Goal: Information Seeking & Learning: Find specific fact

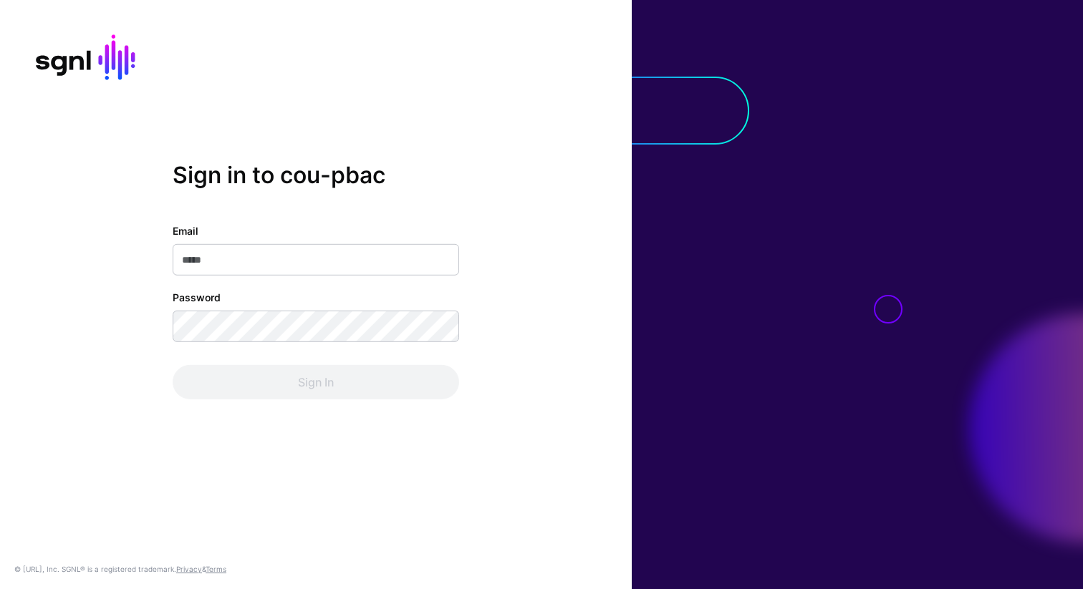
type input "**********"
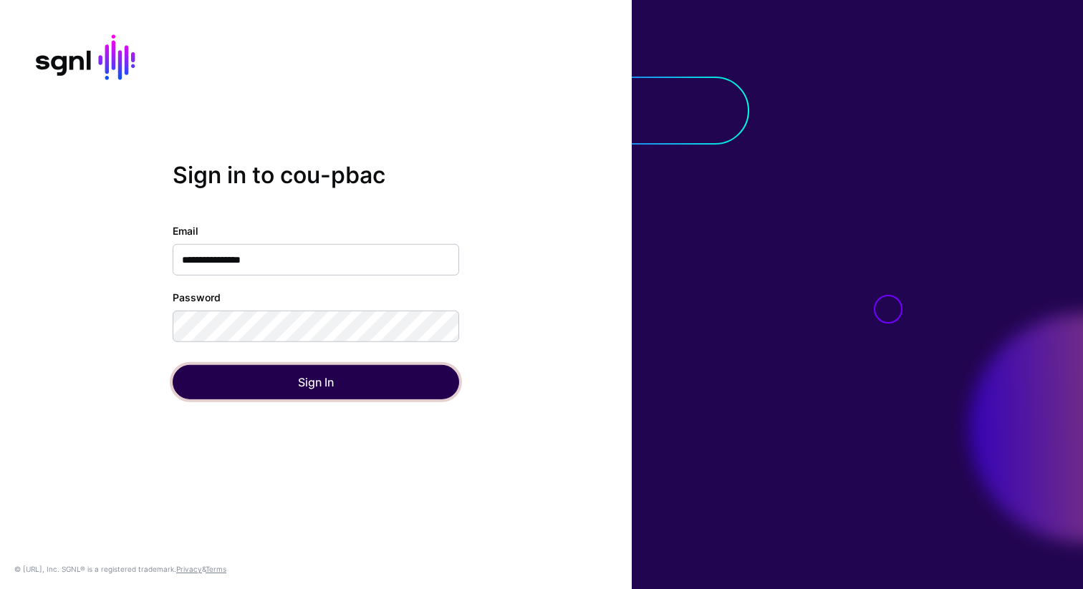
click at [314, 393] on button "Sign In" at bounding box center [316, 382] width 286 height 34
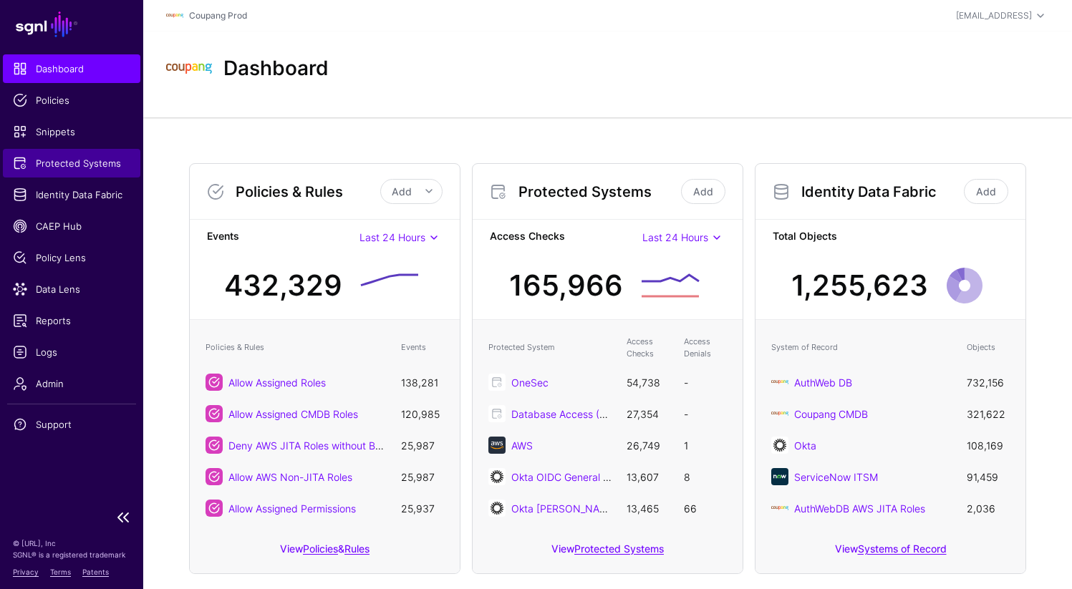
click at [104, 173] on link "Protected Systems" at bounding box center [71, 163] width 137 height 29
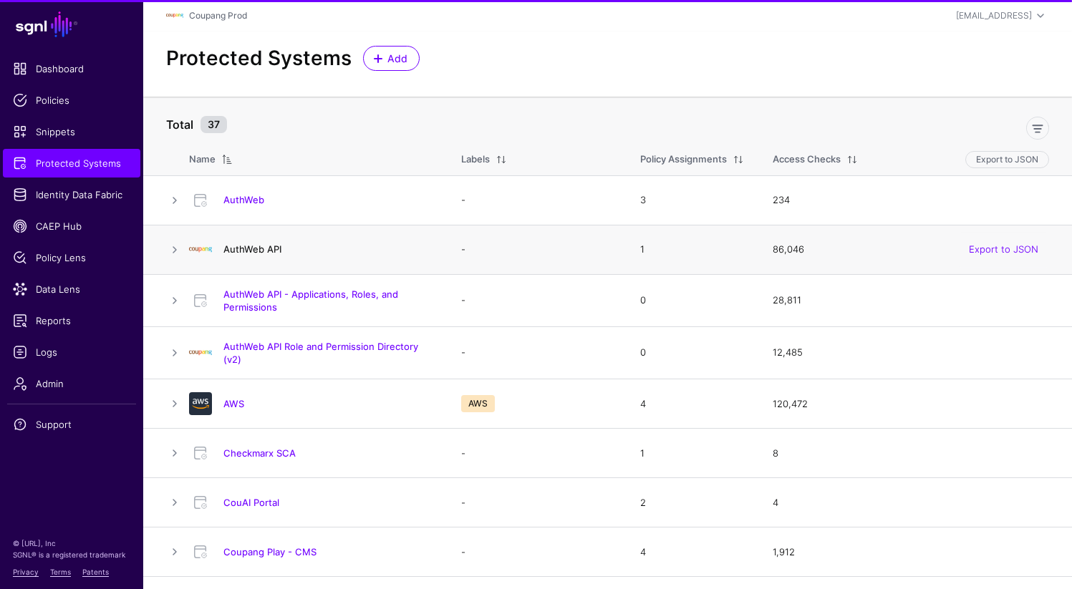
click at [261, 251] on link "AuthWeb API" at bounding box center [252, 248] width 58 height 11
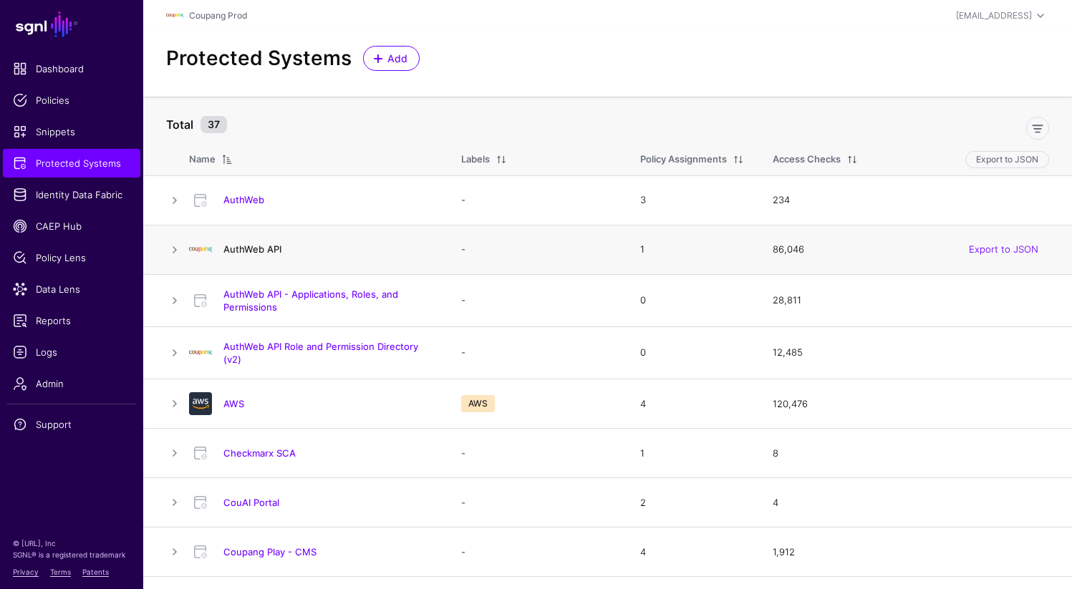
click at [265, 246] on link "AuthWeb API" at bounding box center [252, 248] width 58 height 11
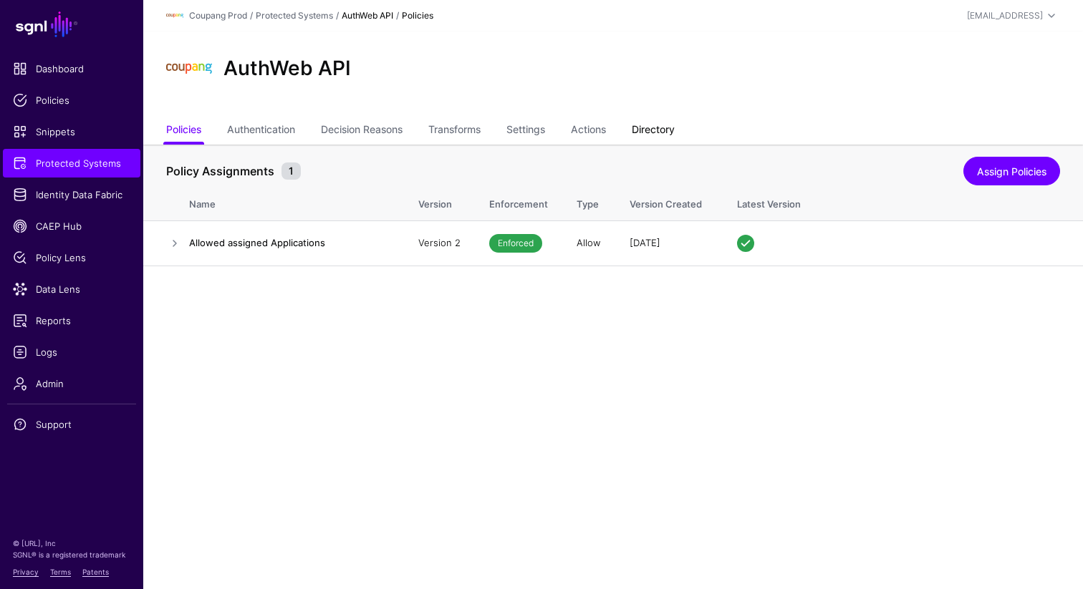
click at [665, 138] on link "Directory" at bounding box center [653, 130] width 43 height 27
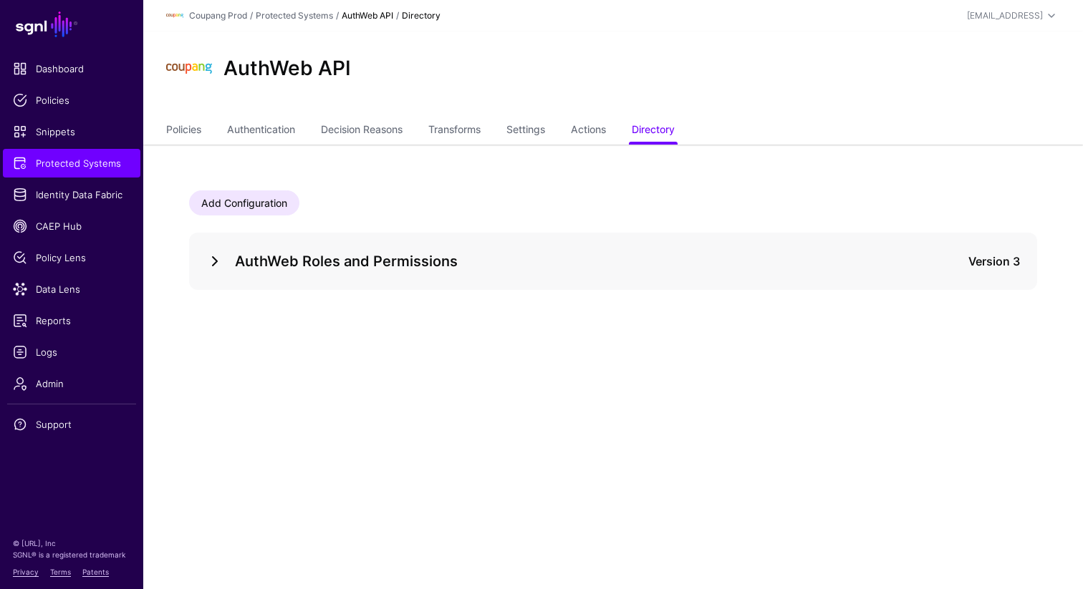
click at [212, 259] on link at bounding box center [214, 261] width 17 height 17
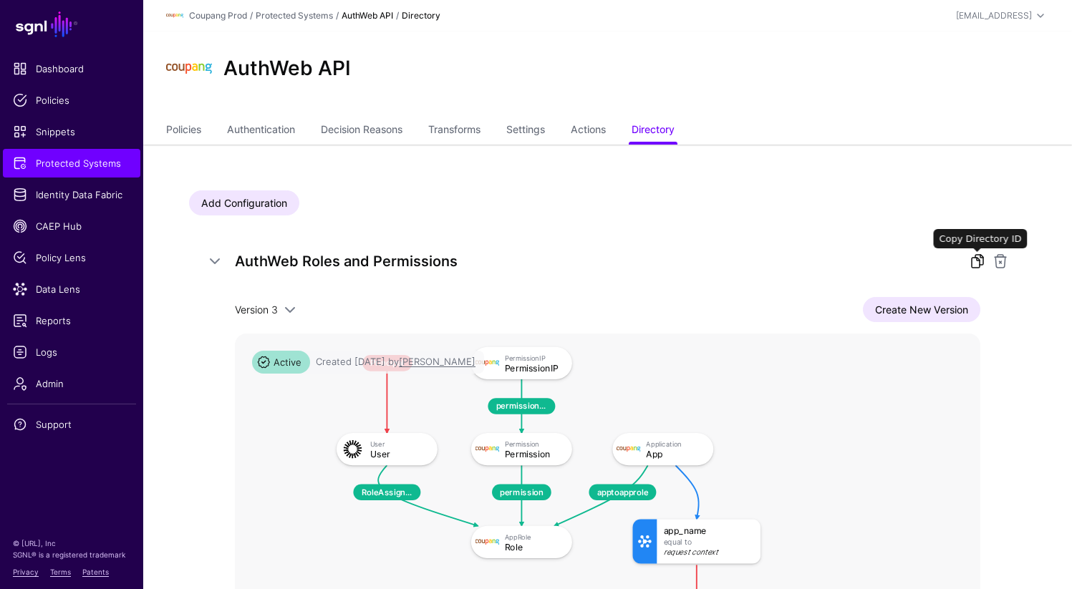
click at [977, 262] on link at bounding box center [977, 261] width 17 height 17
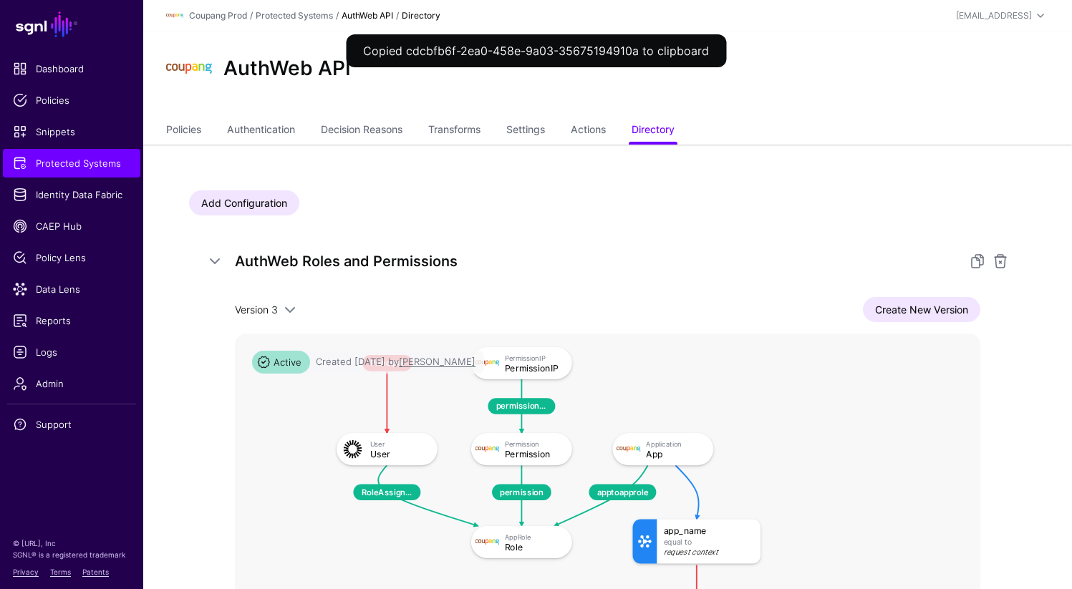
click at [492, 206] on div "Add Configuration" at bounding box center [607, 202] width 837 height 25
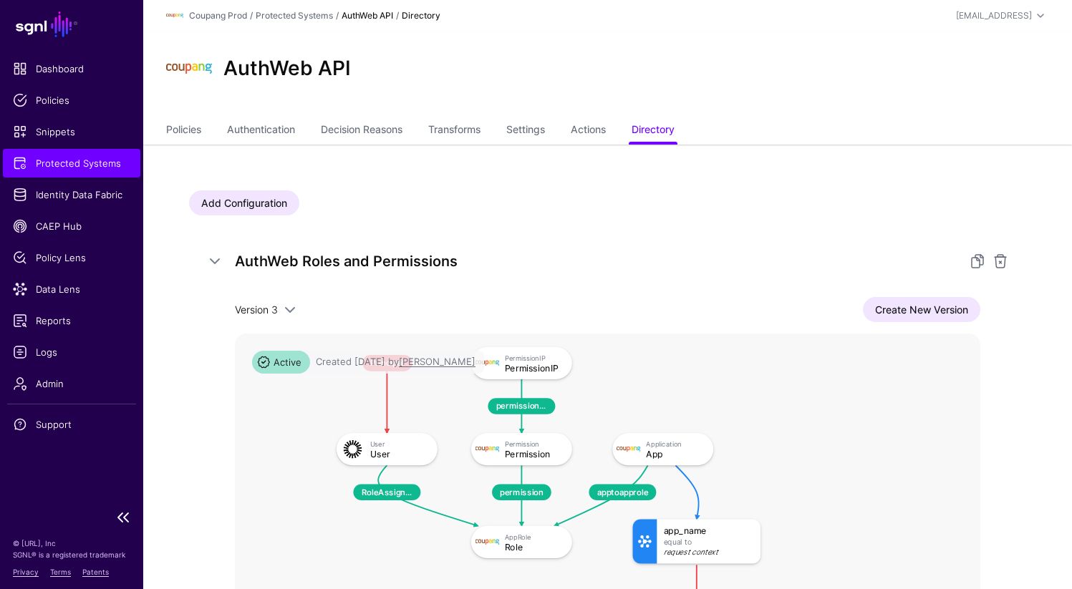
click at [77, 168] on span "Protected Systems" at bounding box center [71, 163] width 117 height 14
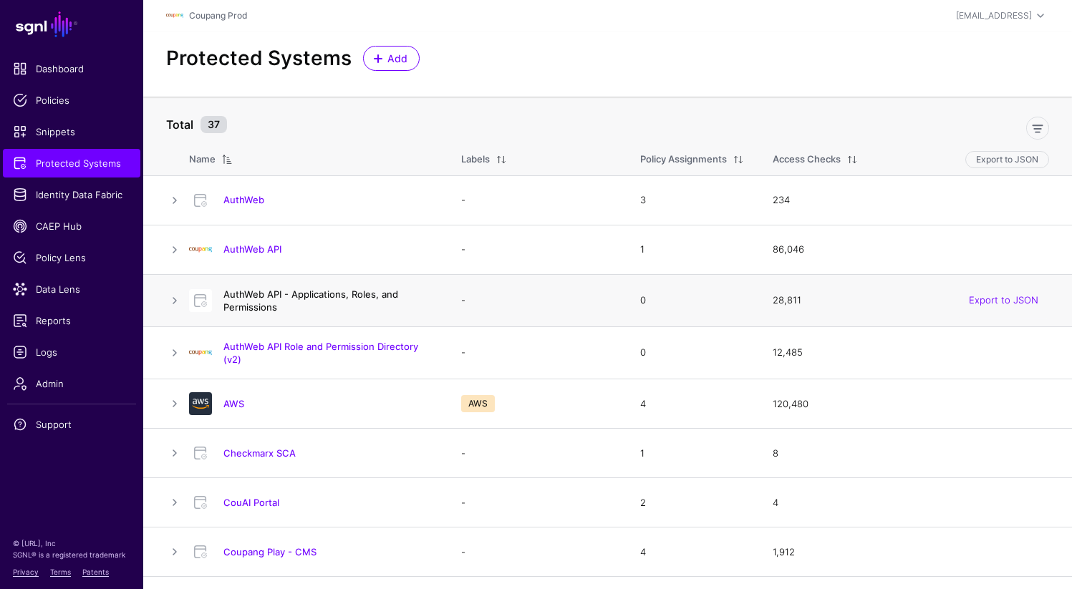
click at [265, 294] on link "AuthWeb API - Applications, Roles, and Permissions" at bounding box center [310, 301] width 175 height 24
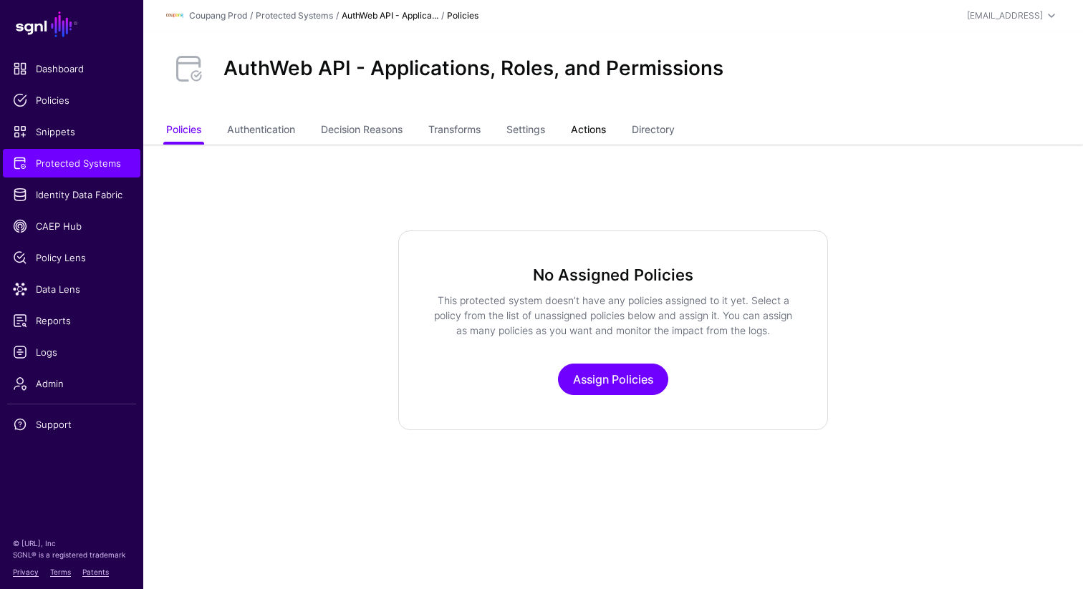
click at [595, 132] on link "Actions" at bounding box center [588, 130] width 35 height 27
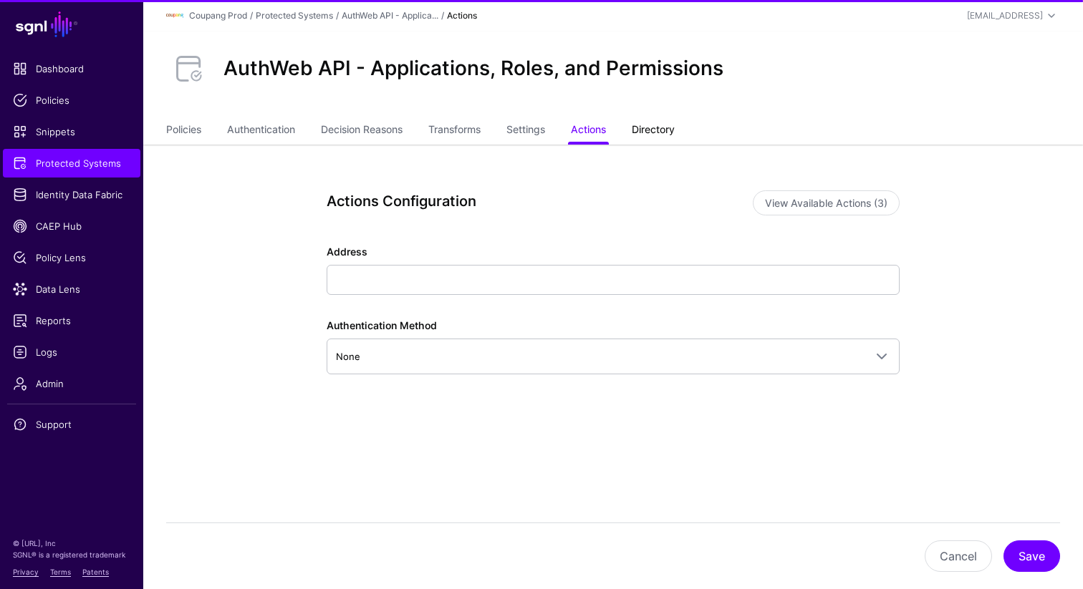
click at [648, 132] on link "Directory" at bounding box center [653, 130] width 43 height 27
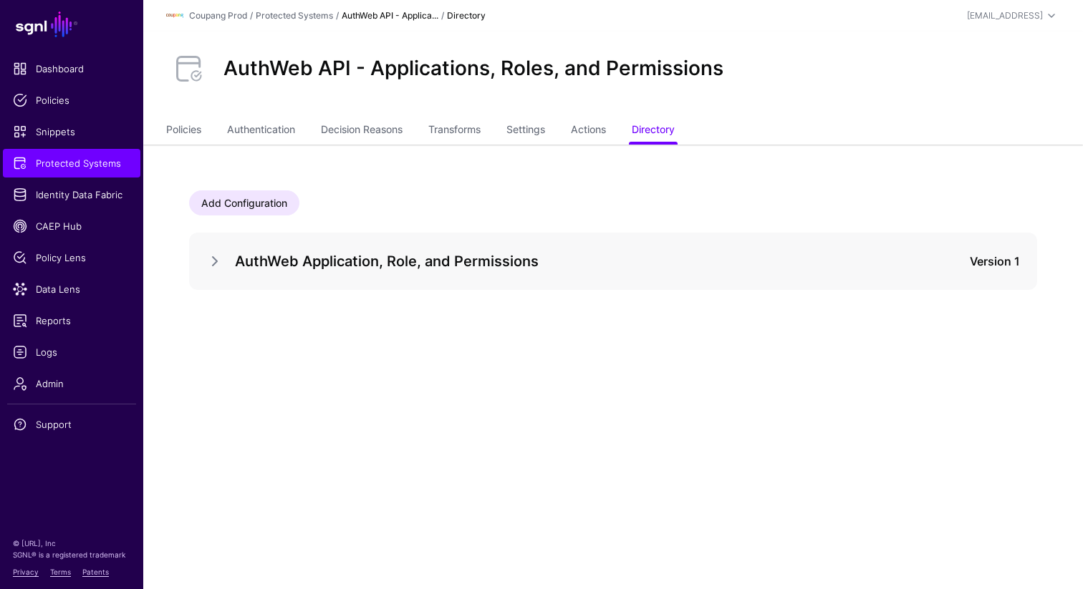
click at [984, 270] on div "AuthWeb Application, Role, and Permissions Version 1" at bounding box center [613, 261] width 814 height 23
click at [224, 254] on div at bounding box center [220, 261] width 29 height 17
click at [224, 256] on div at bounding box center [220, 261] width 29 height 17
click at [217, 268] on link at bounding box center [214, 261] width 17 height 17
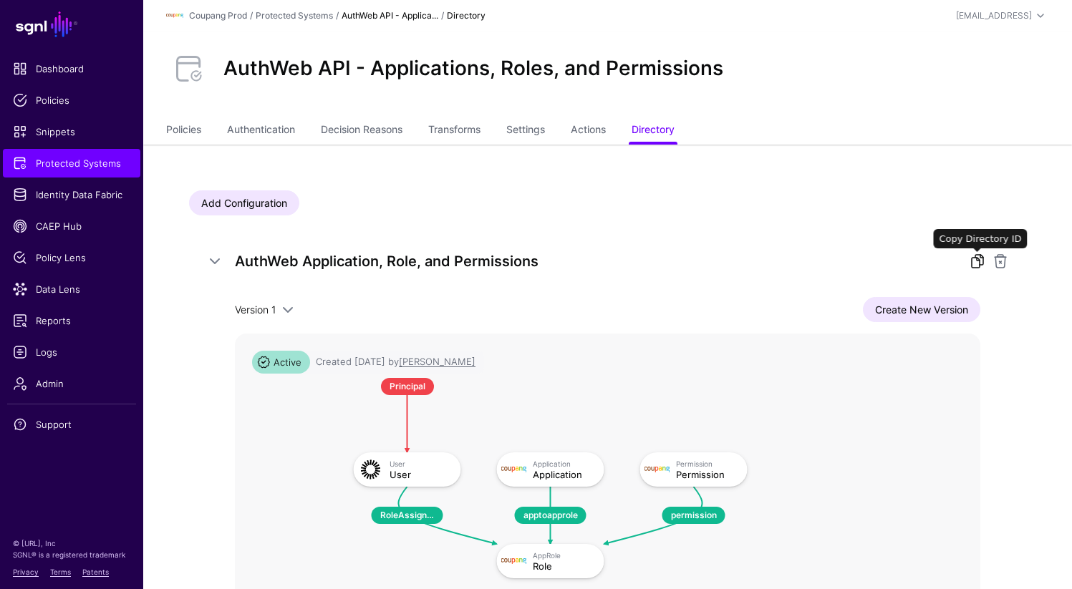
click at [975, 259] on link at bounding box center [977, 261] width 17 height 17
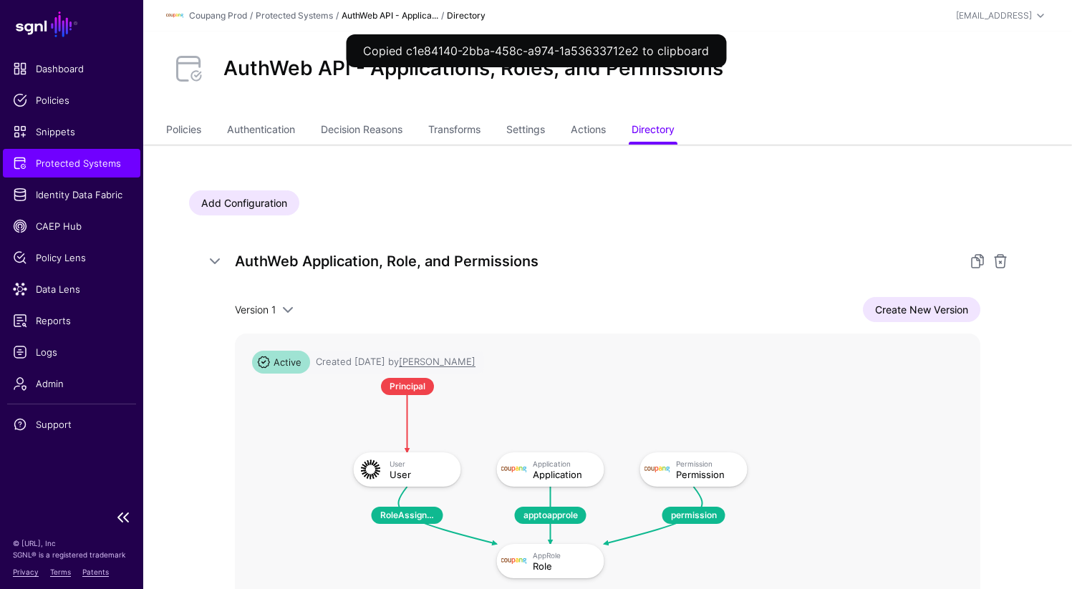
click at [106, 169] on span "Protected Systems" at bounding box center [71, 163] width 117 height 14
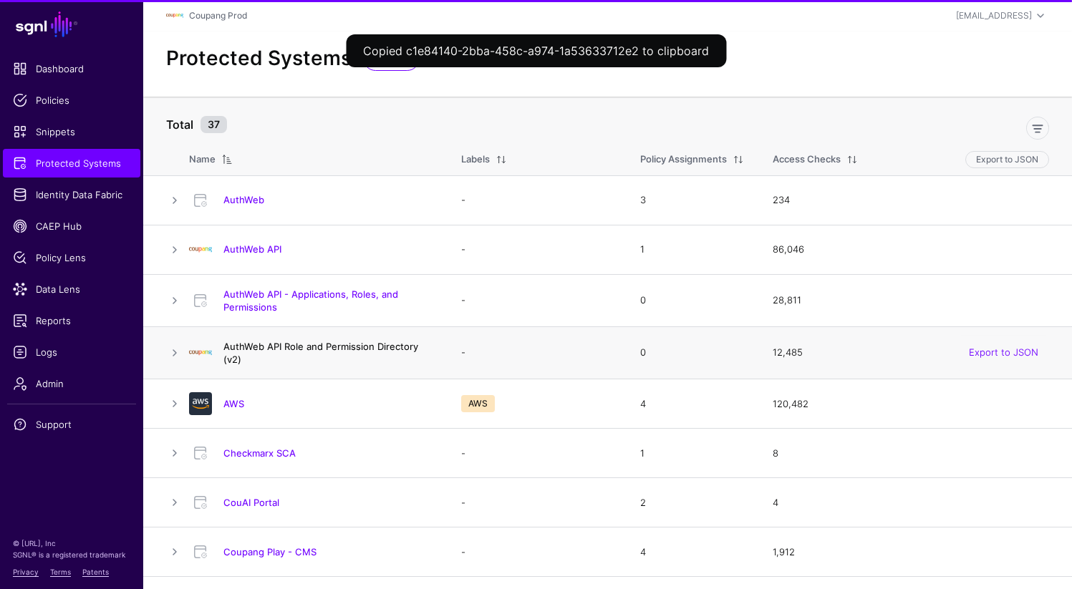
click at [267, 346] on link "AuthWeb API Role and Permission Directory (v2)" at bounding box center [320, 353] width 195 height 24
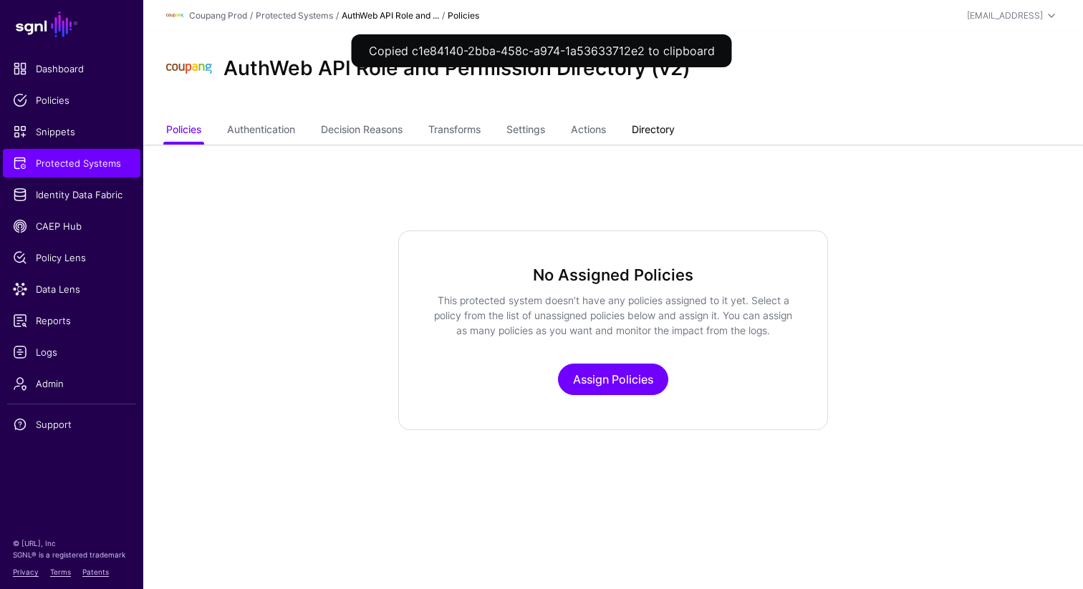
click at [652, 136] on link "Directory" at bounding box center [653, 130] width 43 height 27
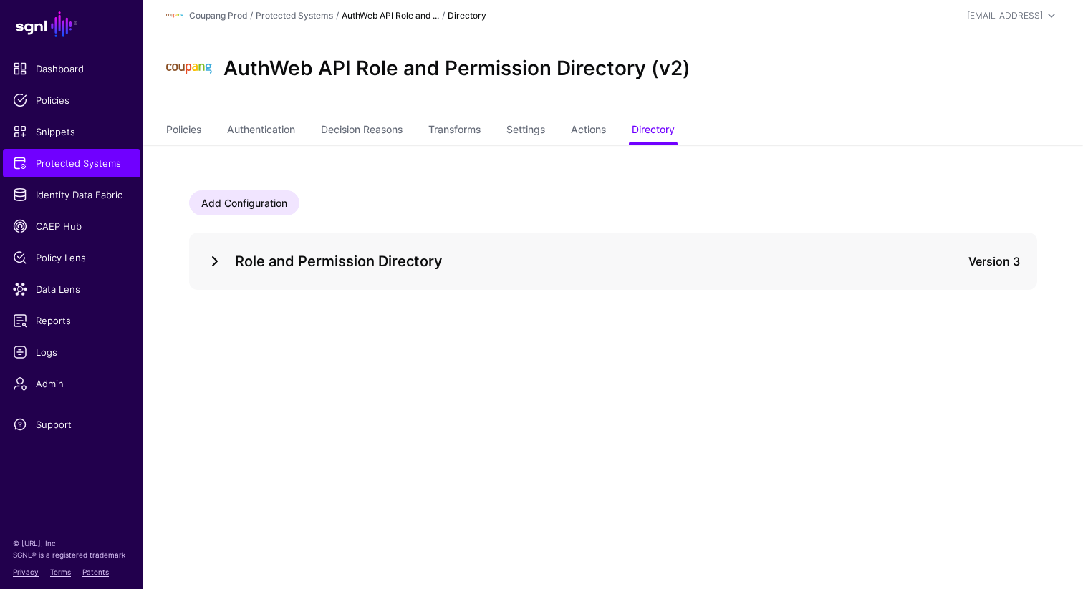
click at [216, 258] on link at bounding box center [214, 261] width 17 height 17
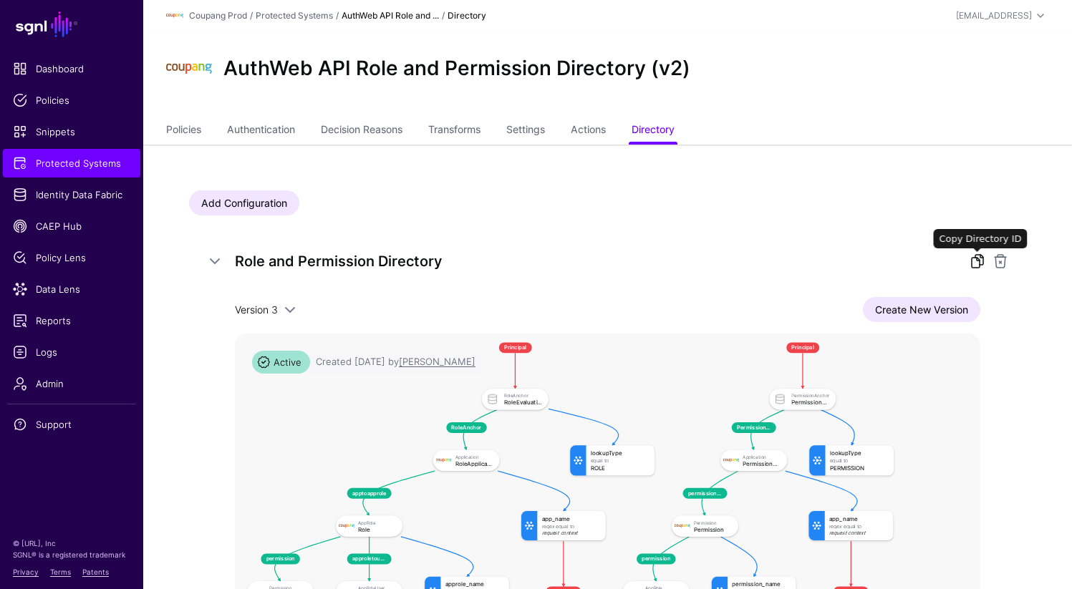
click at [976, 259] on link at bounding box center [977, 261] width 17 height 17
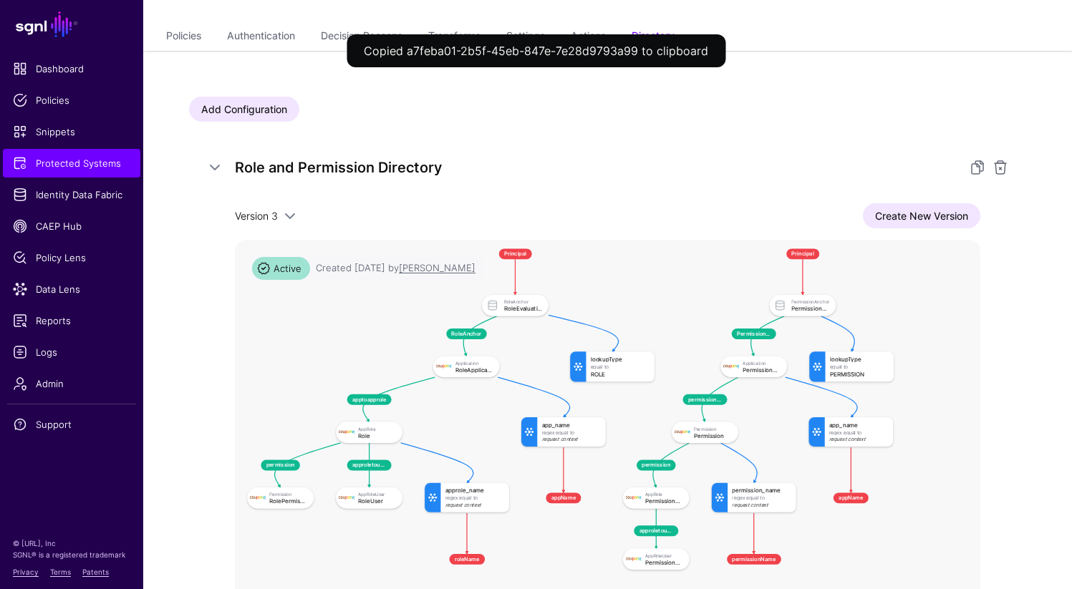
scroll to position [248, 0]
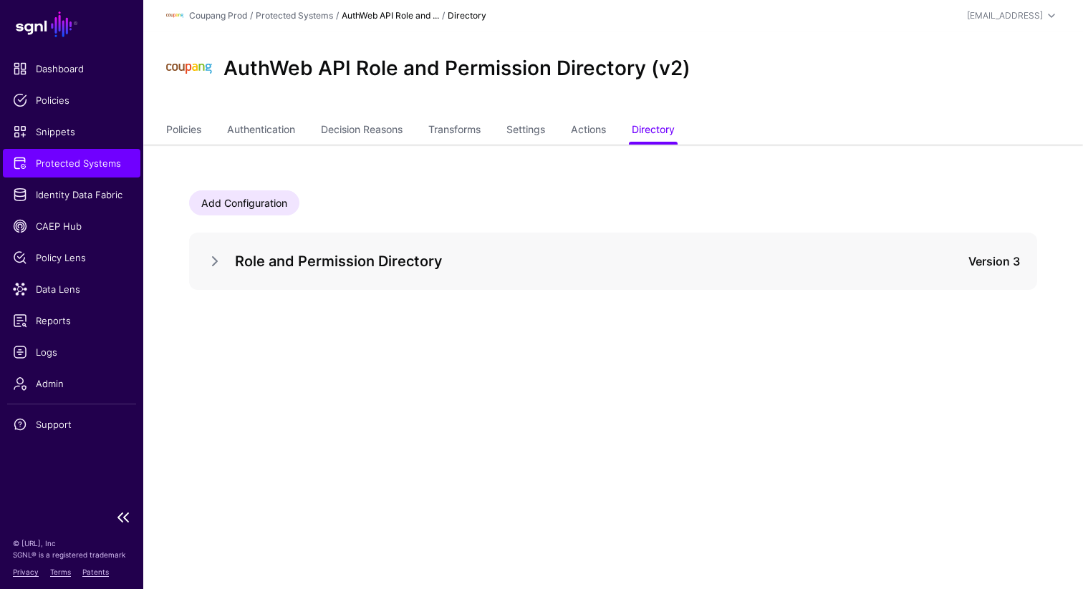
click at [97, 170] on link "Protected Systems" at bounding box center [71, 163] width 137 height 29
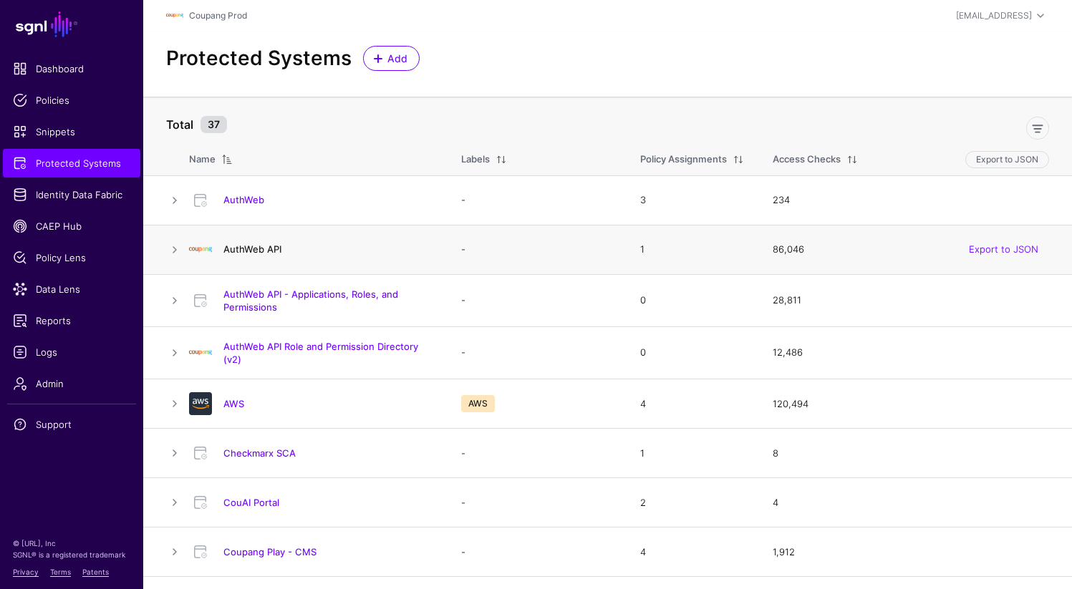
click at [256, 246] on link "AuthWeb API" at bounding box center [252, 248] width 58 height 11
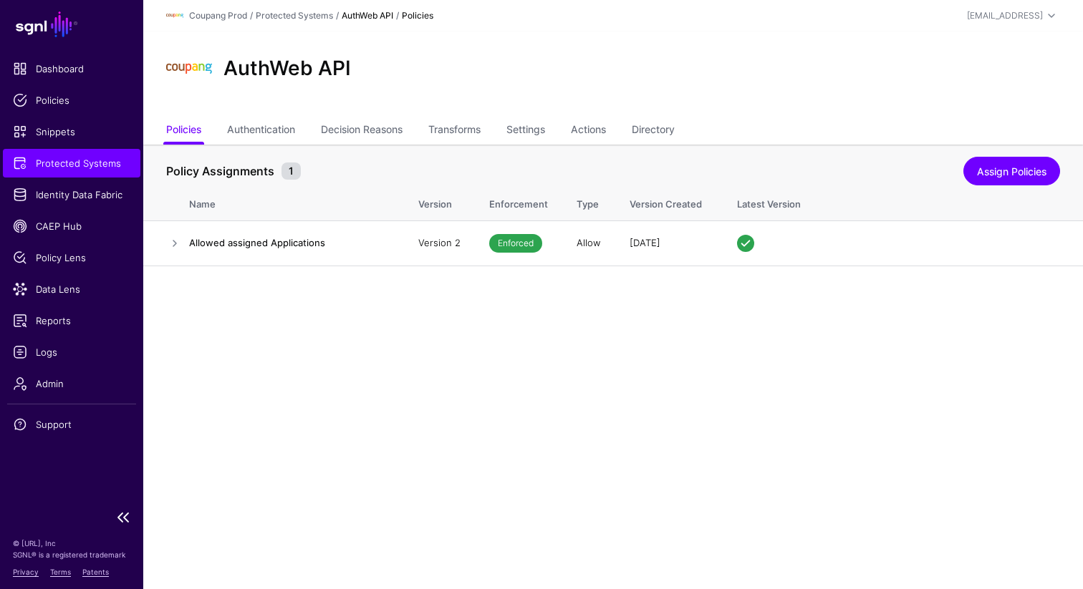
click at [67, 168] on span "Protected Systems" at bounding box center [71, 163] width 117 height 14
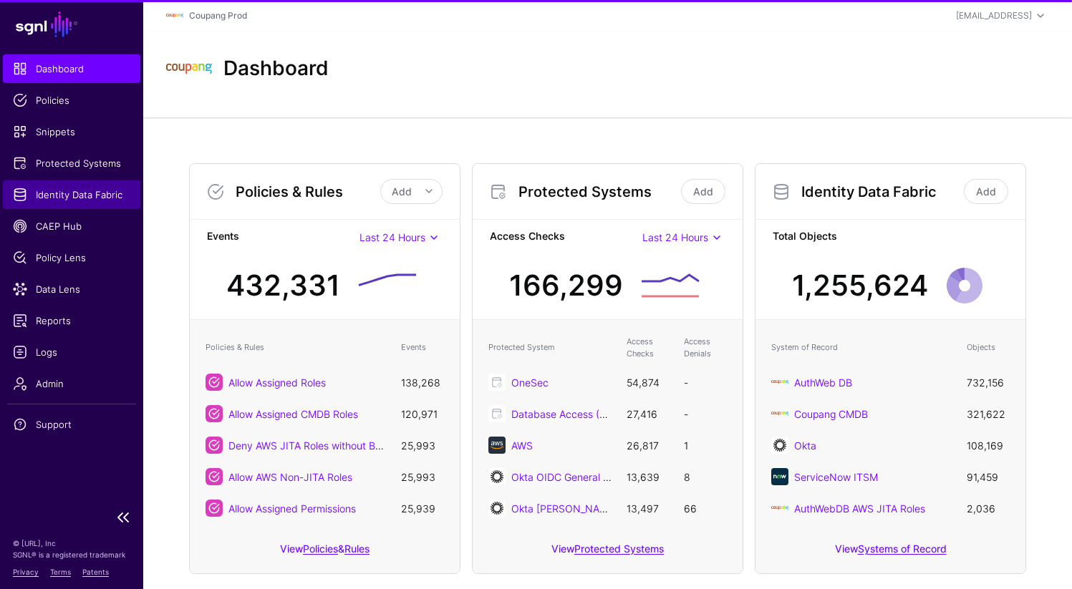
click at [59, 188] on span "Identity Data Fabric" at bounding box center [71, 195] width 117 height 14
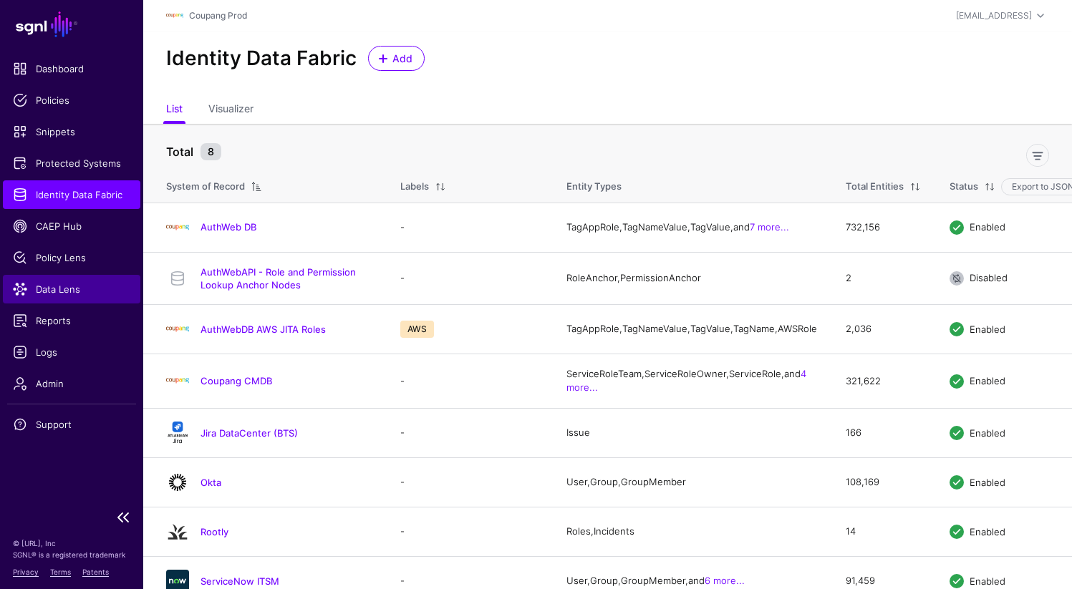
click at [67, 292] on span "Data Lens" at bounding box center [71, 289] width 117 height 14
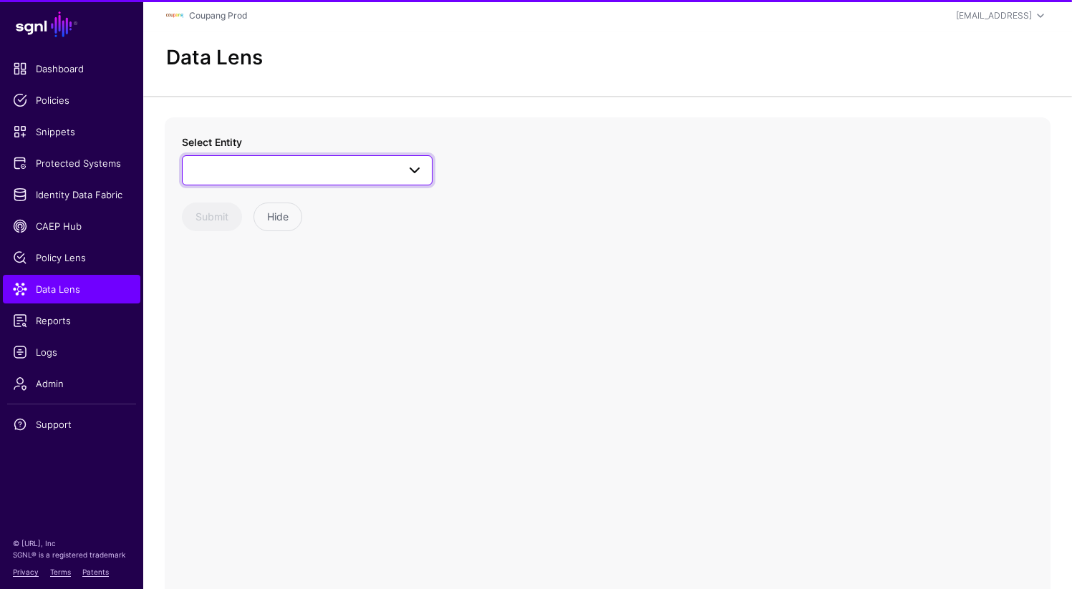
click at [267, 171] on span at bounding box center [307, 170] width 232 height 17
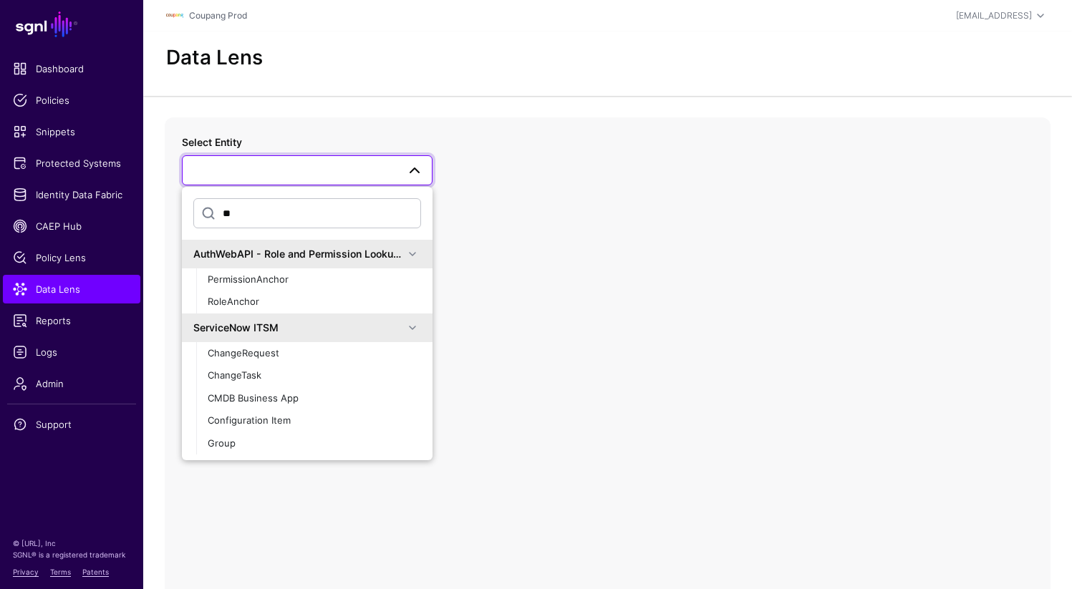
type input "*"
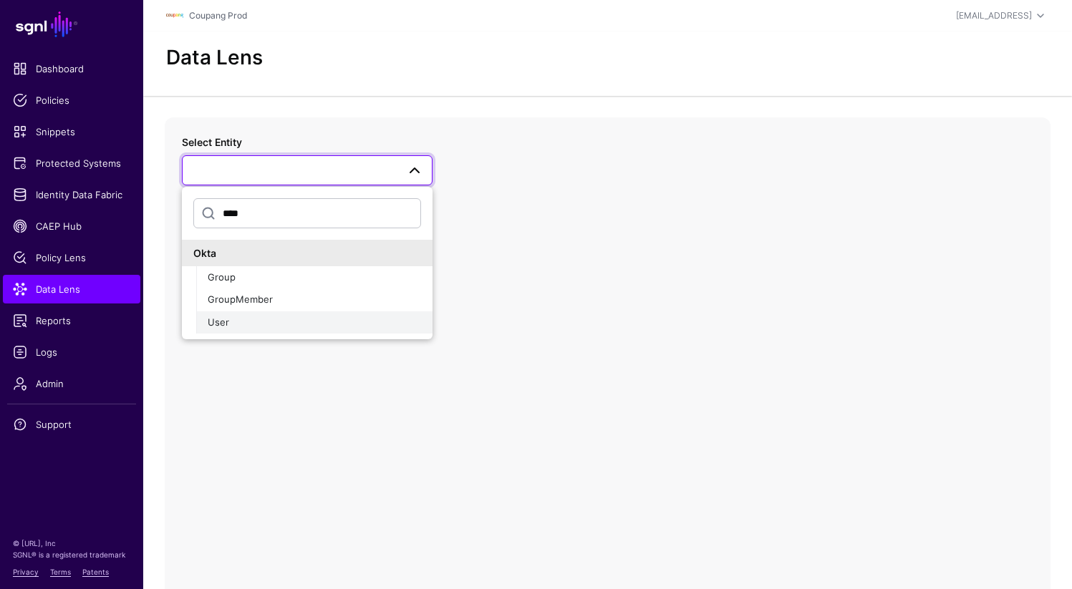
type input "****"
click at [217, 331] on button "User" at bounding box center [314, 323] width 236 height 23
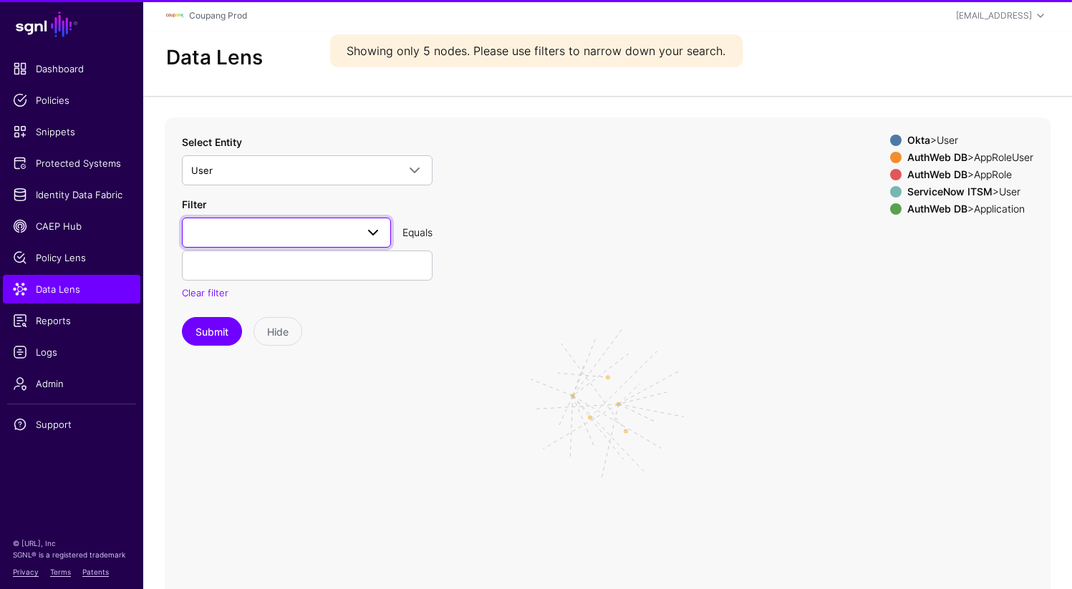
click at [302, 223] on link at bounding box center [286, 233] width 209 height 30
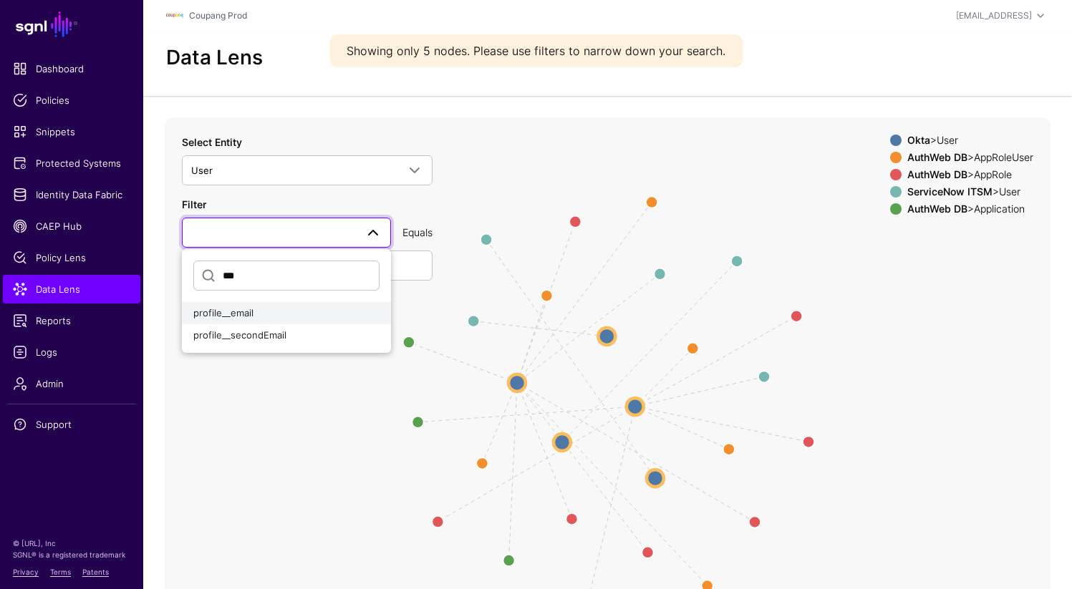
type input "***"
click at [249, 314] on span "profile__email" at bounding box center [223, 312] width 60 height 11
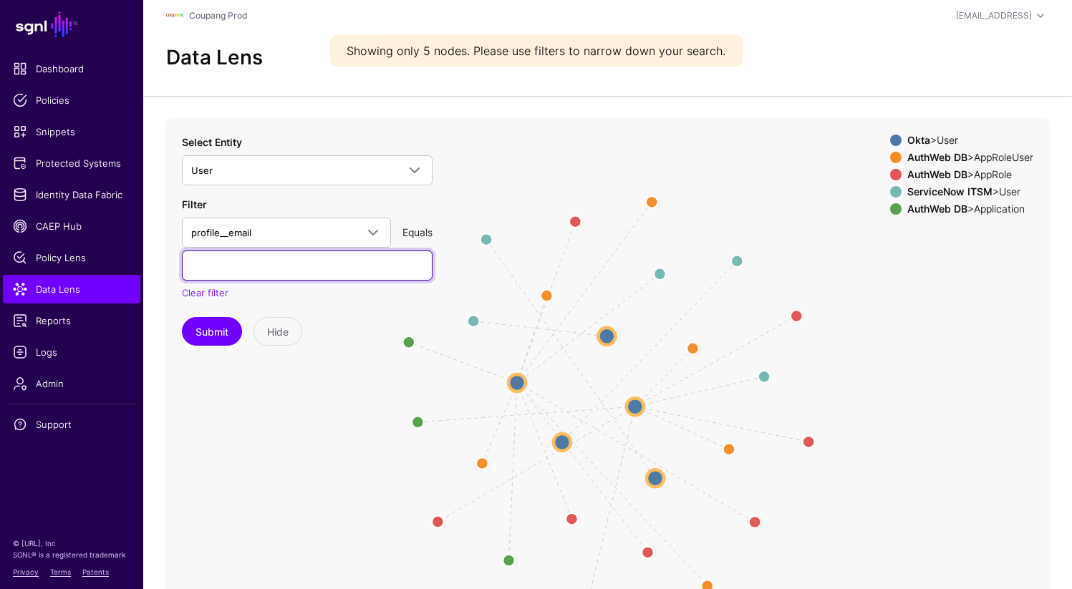
click at [248, 269] on input "text" at bounding box center [307, 266] width 251 height 30
paste input "**********"
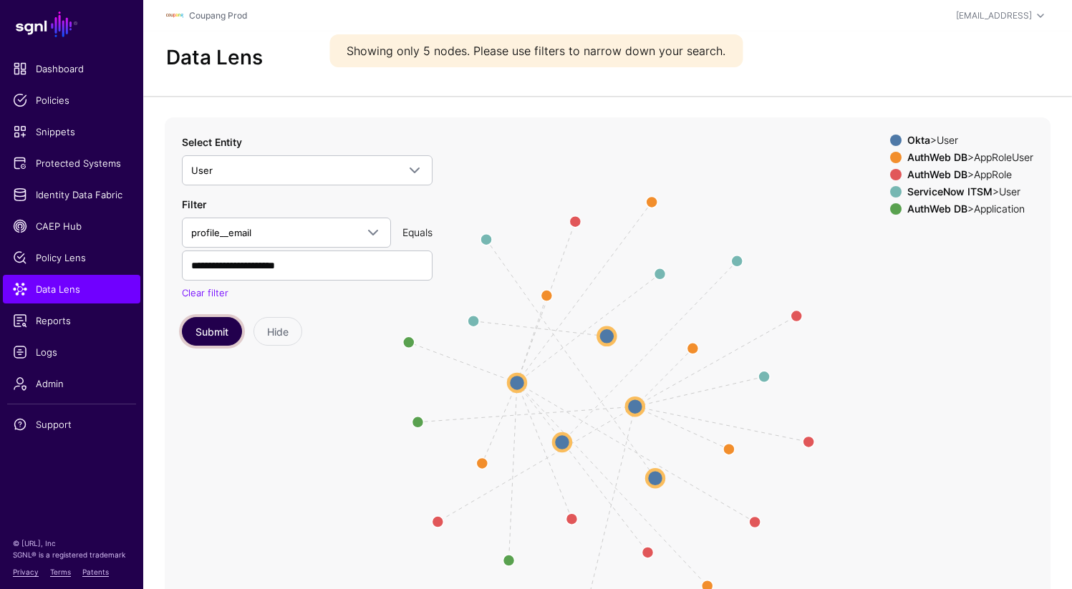
click at [212, 334] on button "Submit" at bounding box center [212, 331] width 60 height 29
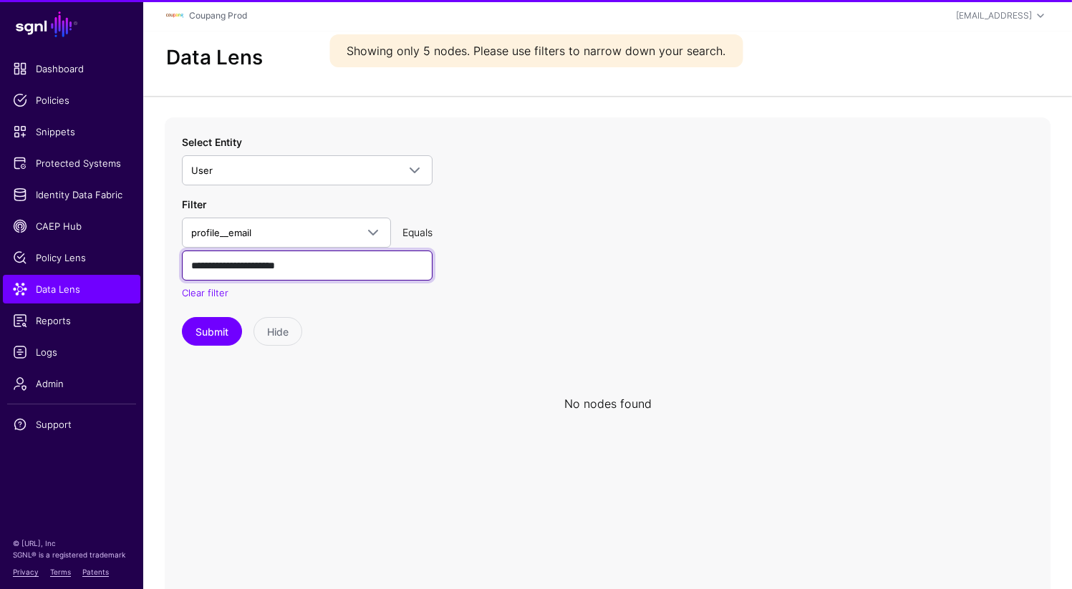
click at [337, 271] on input "**********" at bounding box center [307, 266] width 251 height 30
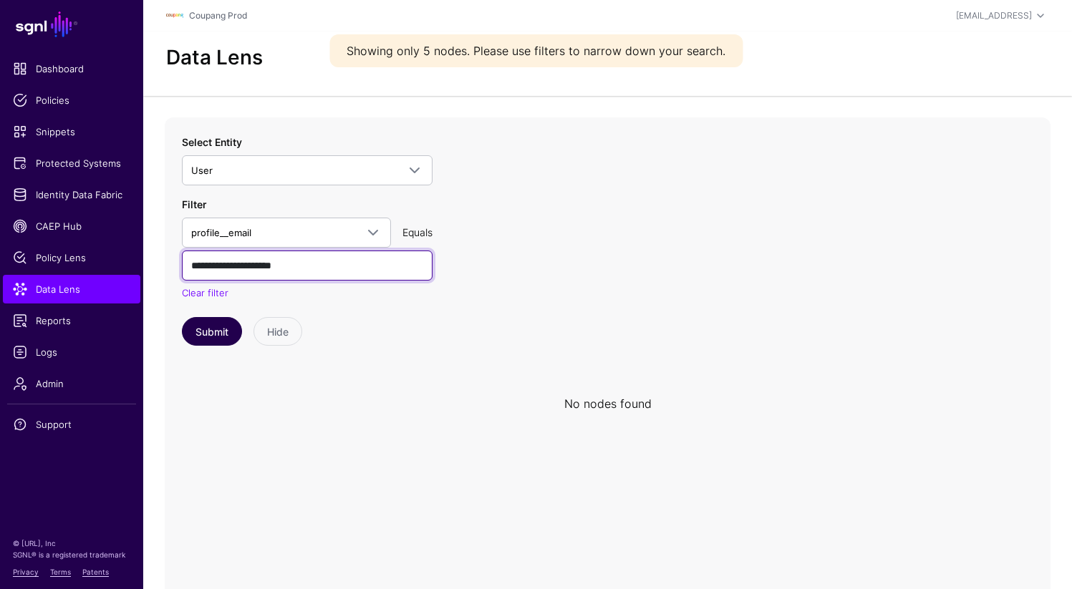
type input "**********"
click at [198, 335] on button "Submit" at bounding box center [212, 331] width 60 height 29
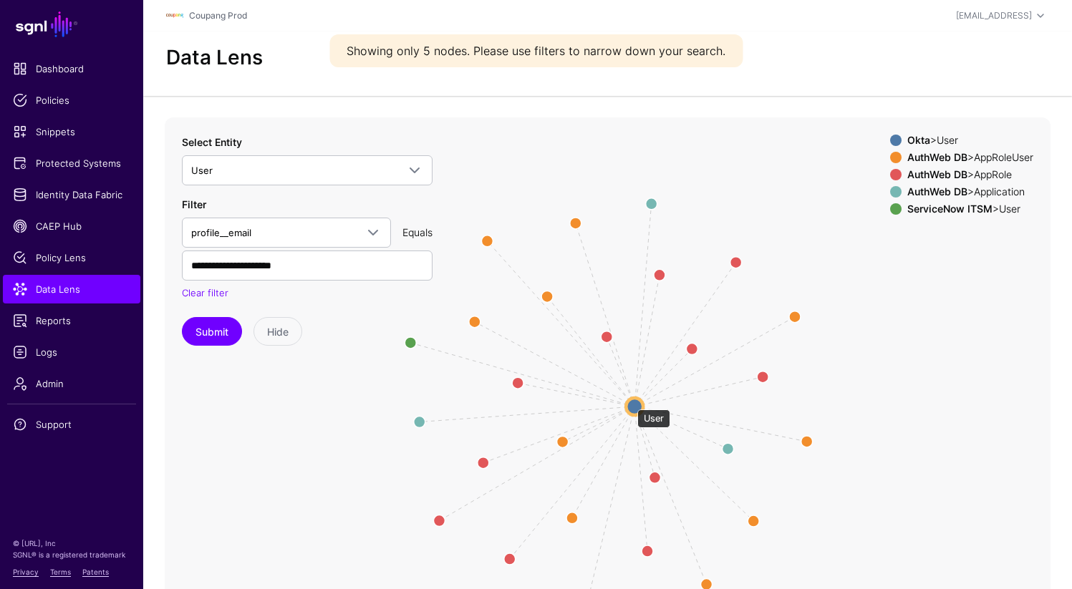
click at [630, 402] on circle at bounding box center [634, 406] width 17 height 17
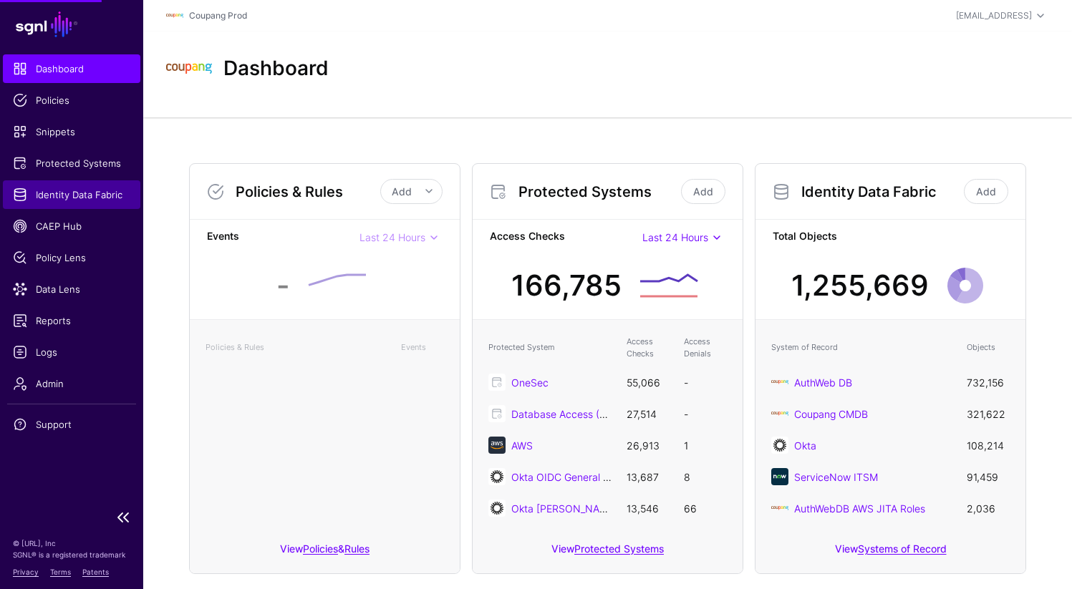
click at [84, 205] on link "Identity Data Fabric" at bounding box center [71, 194] width 137 height 29
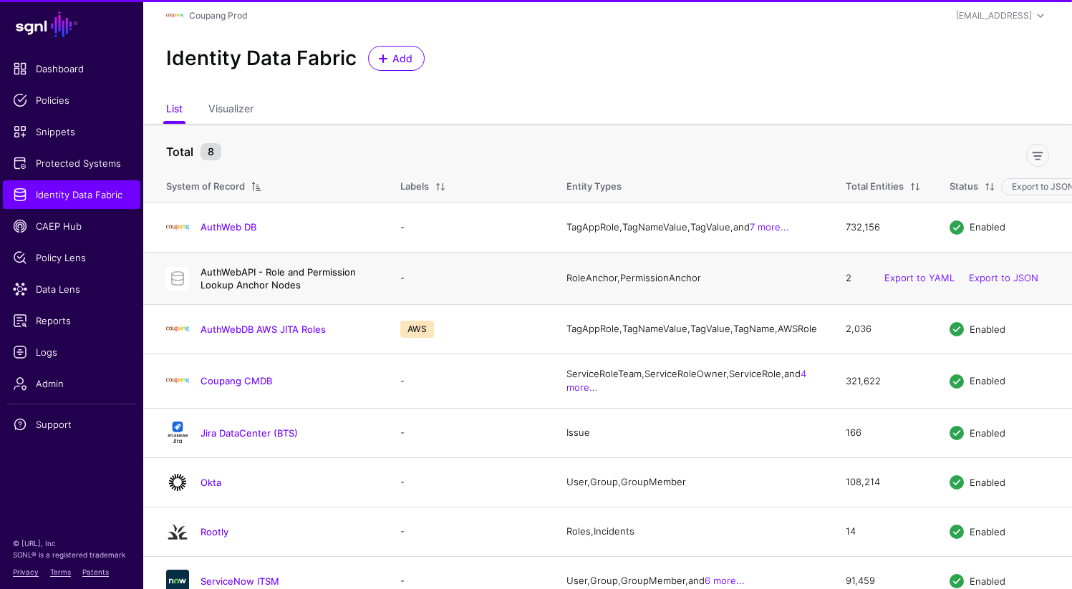
scroll to position [27, 0]
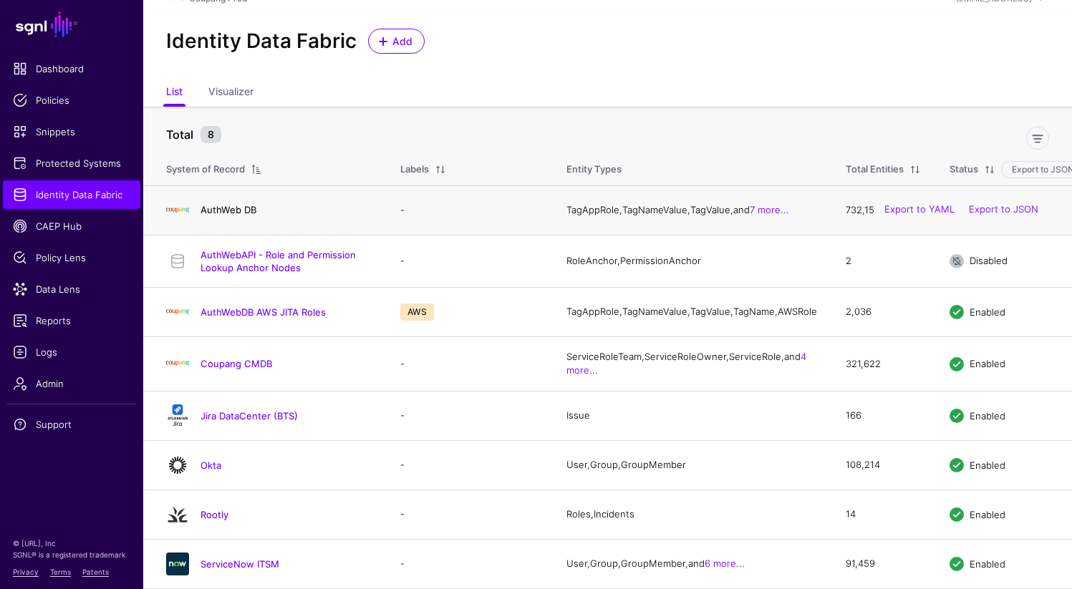
click at [230, 204] on link "AuthWeb DB" at bounding box center [229, 209] width 56 height 11
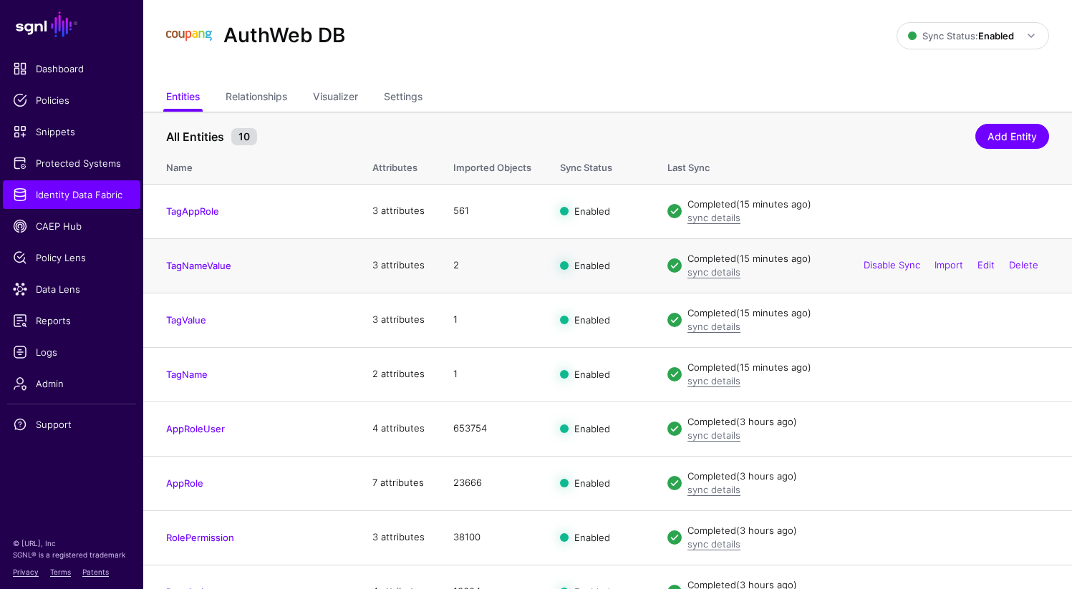
scroll to position [172, 0]
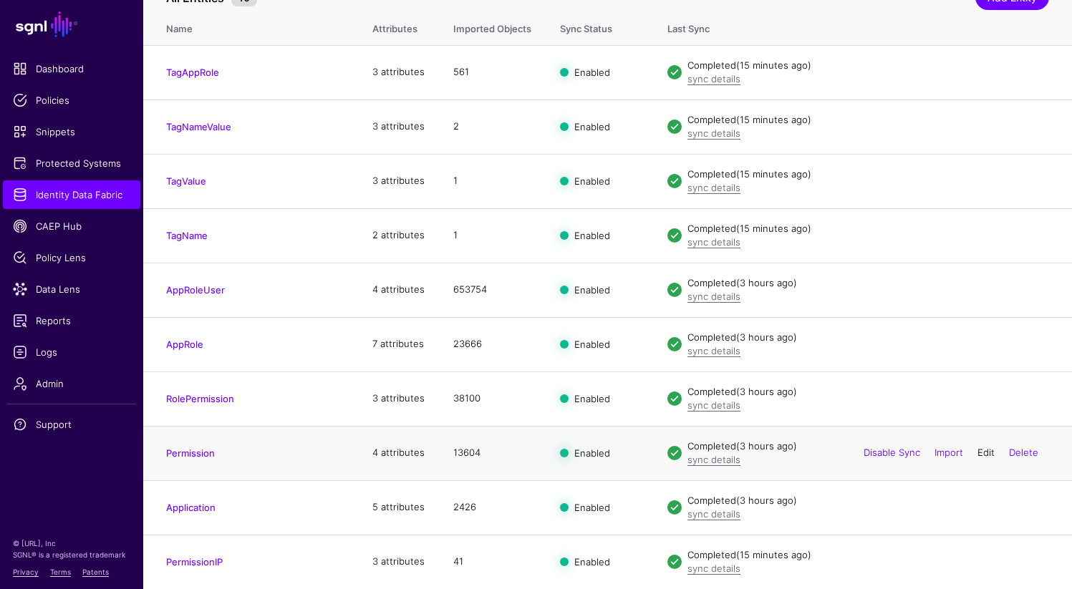
click at [985, 452] on link "Edit" at bounding box center [985, 452] width 17 height 11
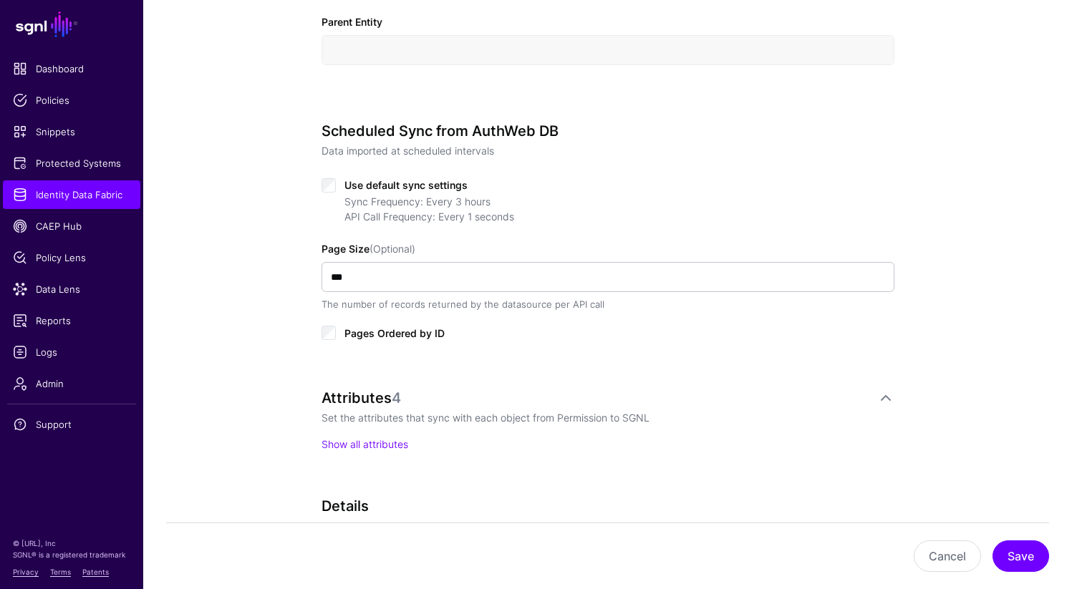
scroll to position [600, 0]
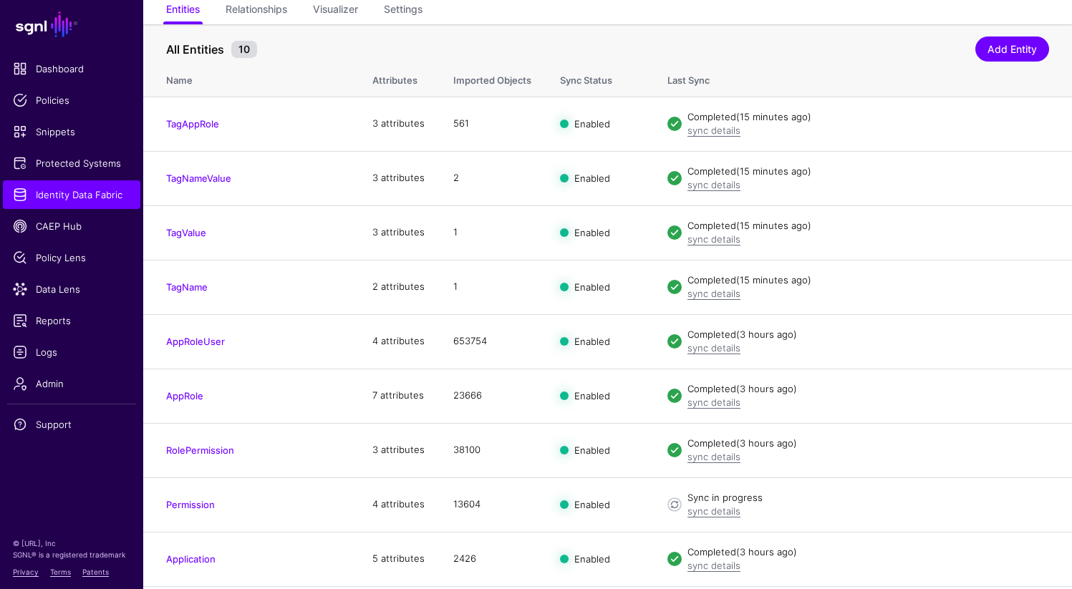
scroll to position [172, 0]
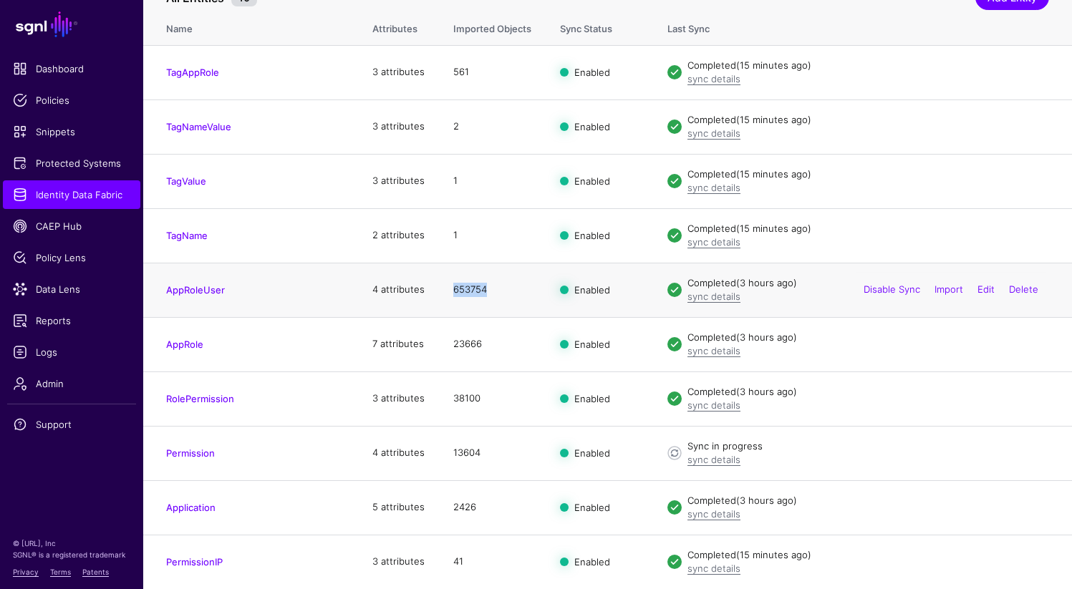
drag, startPoint x: 450, startPoint y: 286, endPoint x: 496, endPoint y: 283, distance: 45.3
click at [496, 283] on td "653754" at bounding box center [492, 290] width 107 height 54
copy td "653754"
